Goal: Task Accomplishment & Management: Use online tool/utility

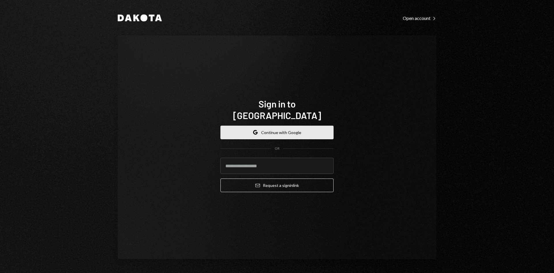
click at [281, 126] on button "Google Continue with Google" at bounding box center [276, 132] width 113 height 14
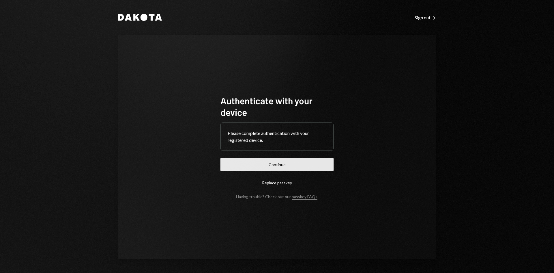
click at [260, 162] on button "Continue" at bounding box center [276, 164] width 113 height 14
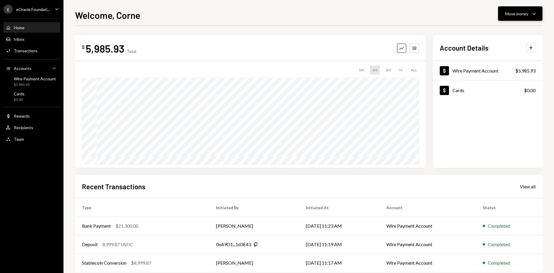
click at [518, 11] on div "Move money" at bounding box center [516, 14] width 23 height 6
click at [509, 59] on div "Deposit" at bounding box center [515, 57] width 42 height 6
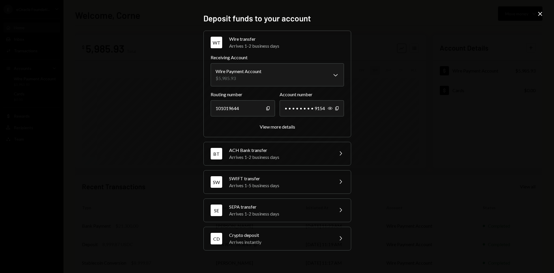
click at [315, 234] on div "Crypto deposit" at bounding box center [279, 234] width 101 height 7
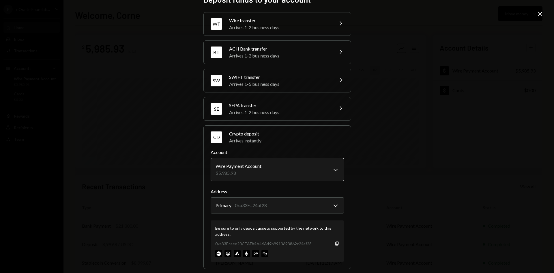
scroll to position [18, 0]
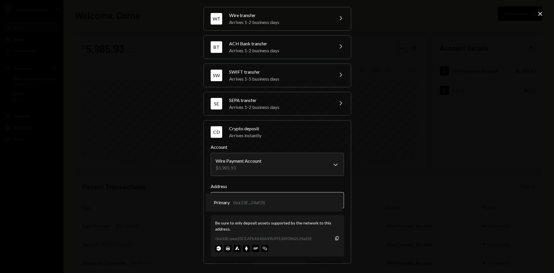
click at [333, 200] on body "E eOracle Foundati... Caret Down Home Home Inbox Inbox Activities Transactions …" at bounding box center [277, 136] width 554 height 273
